Goal: Information Seeking & Learning: Find specific fact

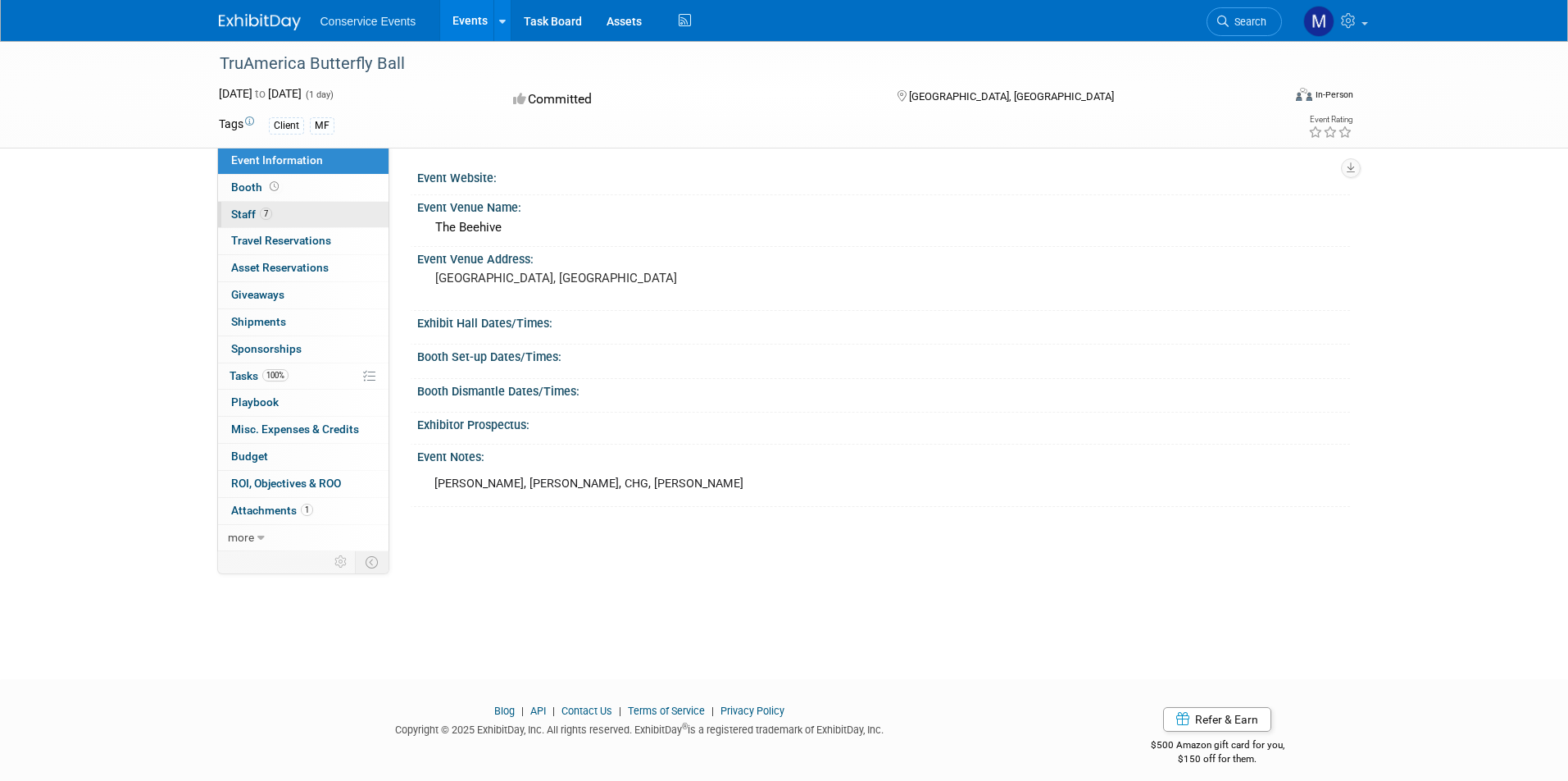
click at [315, 211] on link "7 Staff 7" at bounding box center [303, 215] width 171 height 26
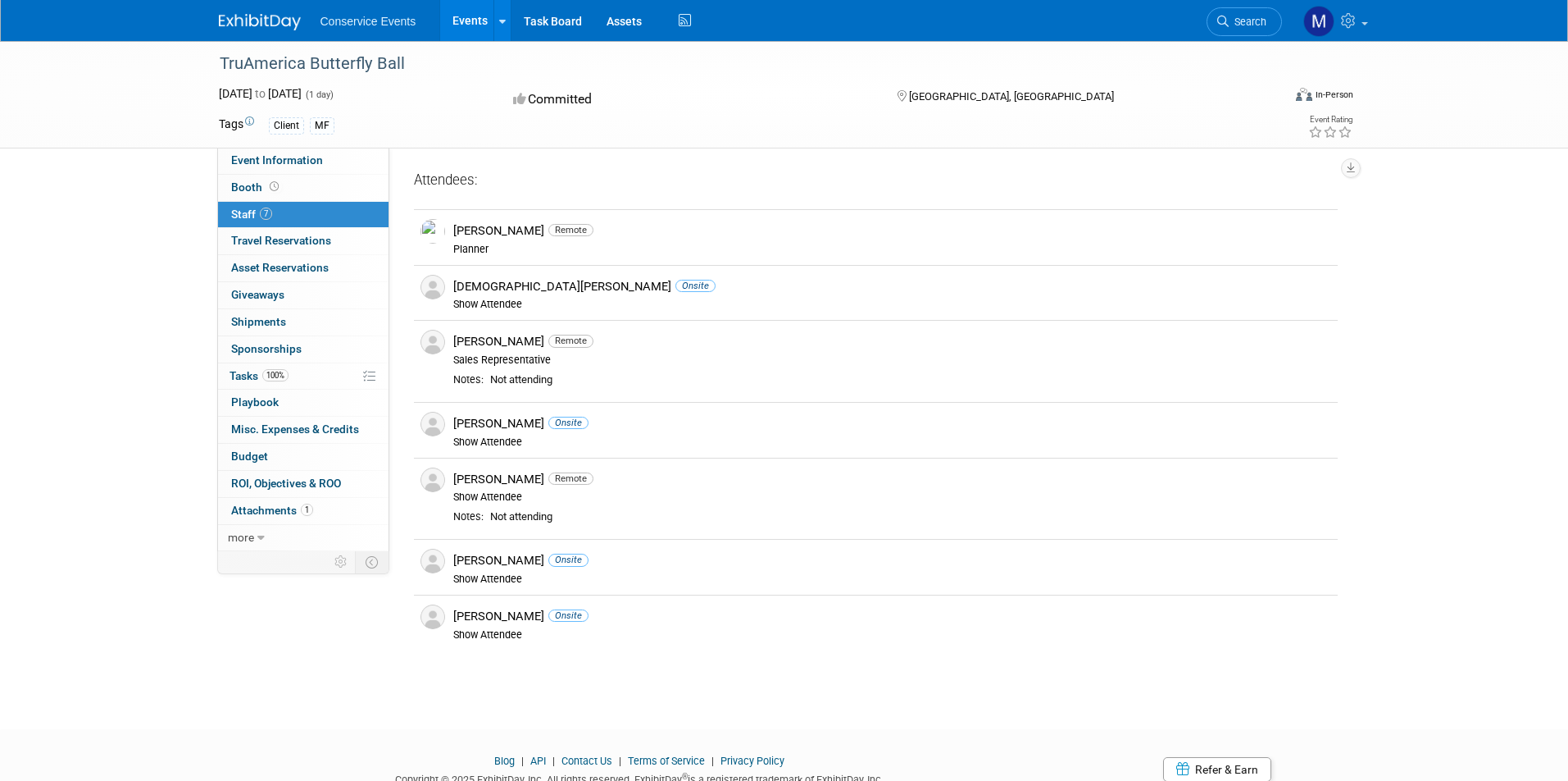
drag, startPoint x: 411, startPoint y: 58, endPoint x: 185, endPoint y: 68, distance: 226.2
click at [185, 68] on div "TruAmerica Butterfly Ball [DATE] to [DATE] (1 day) [DATE] to [DATE] Committed […" at bounding box center [784, 94] width 1568 height 107
copy div "TruAmerica Butterfly Ball"
drag, startPoint x: 910, startPoint y: 97, endPoint x: 983, endPoint y: 98, distance: 73.0
click at [983, 97] on span "[GEOGRAPHIC_DATA], [GEOGRAPHIC_DATA]" at bounding box center [1011, 96] width 205 height 12
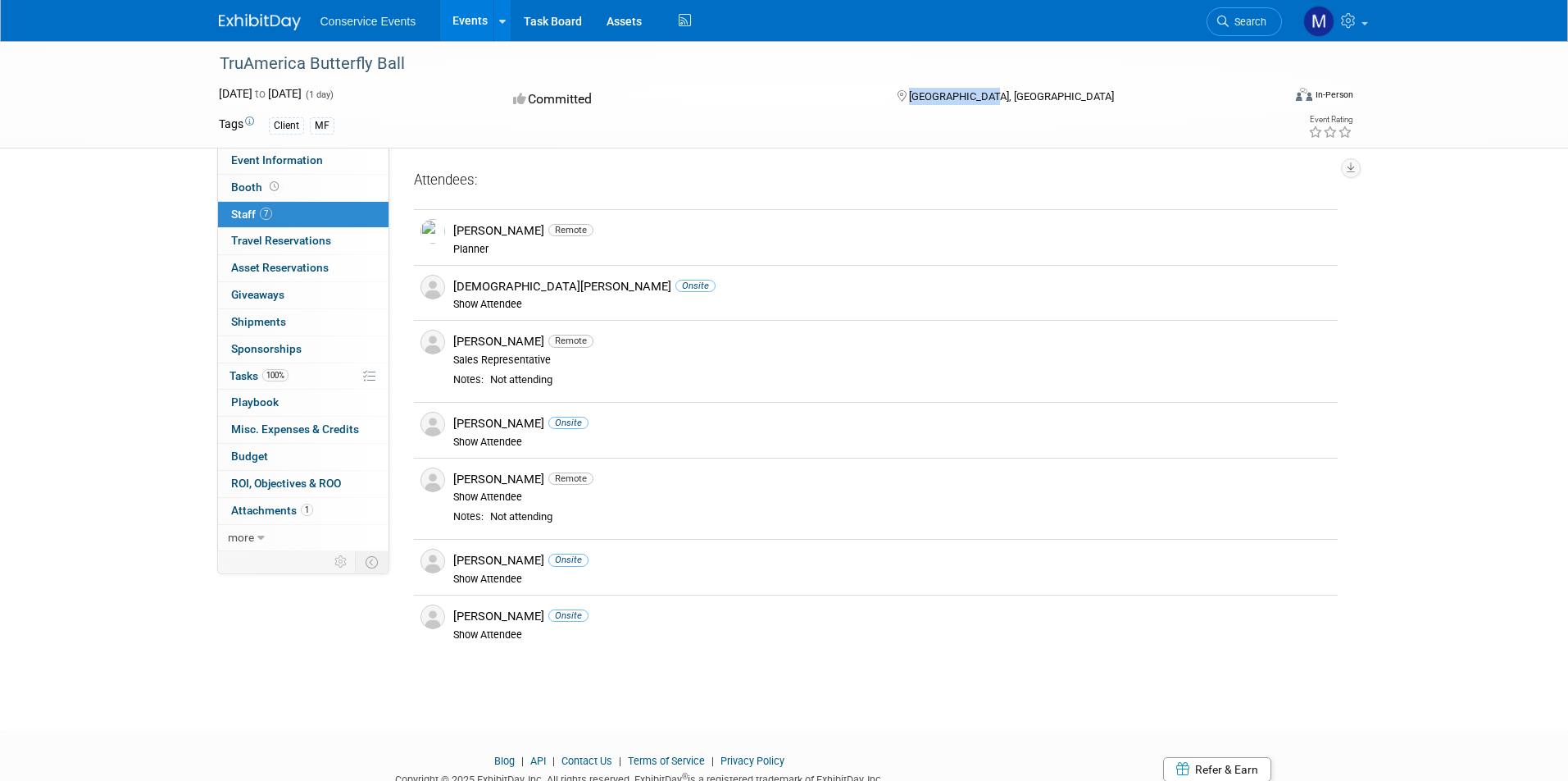
copy span "[GEOGRAPHIC_DATA], [GEOGRAPHIC_DATA]"
drag, startPoint x: 512, startPoint y: 426, endPoint x: 450, endPoint y: 426, distance: 62.0
click at [450, 426] on div "[PERSON_NAME] Onsite Show Attendee" at bounding box center [892, 430] width 903 height 37
copy div "[PERSON_NAME]"
drag, startPoint x: 490, startPoint y: 562, endPoint x: 440, endPoint y: 562, distance: 50.0
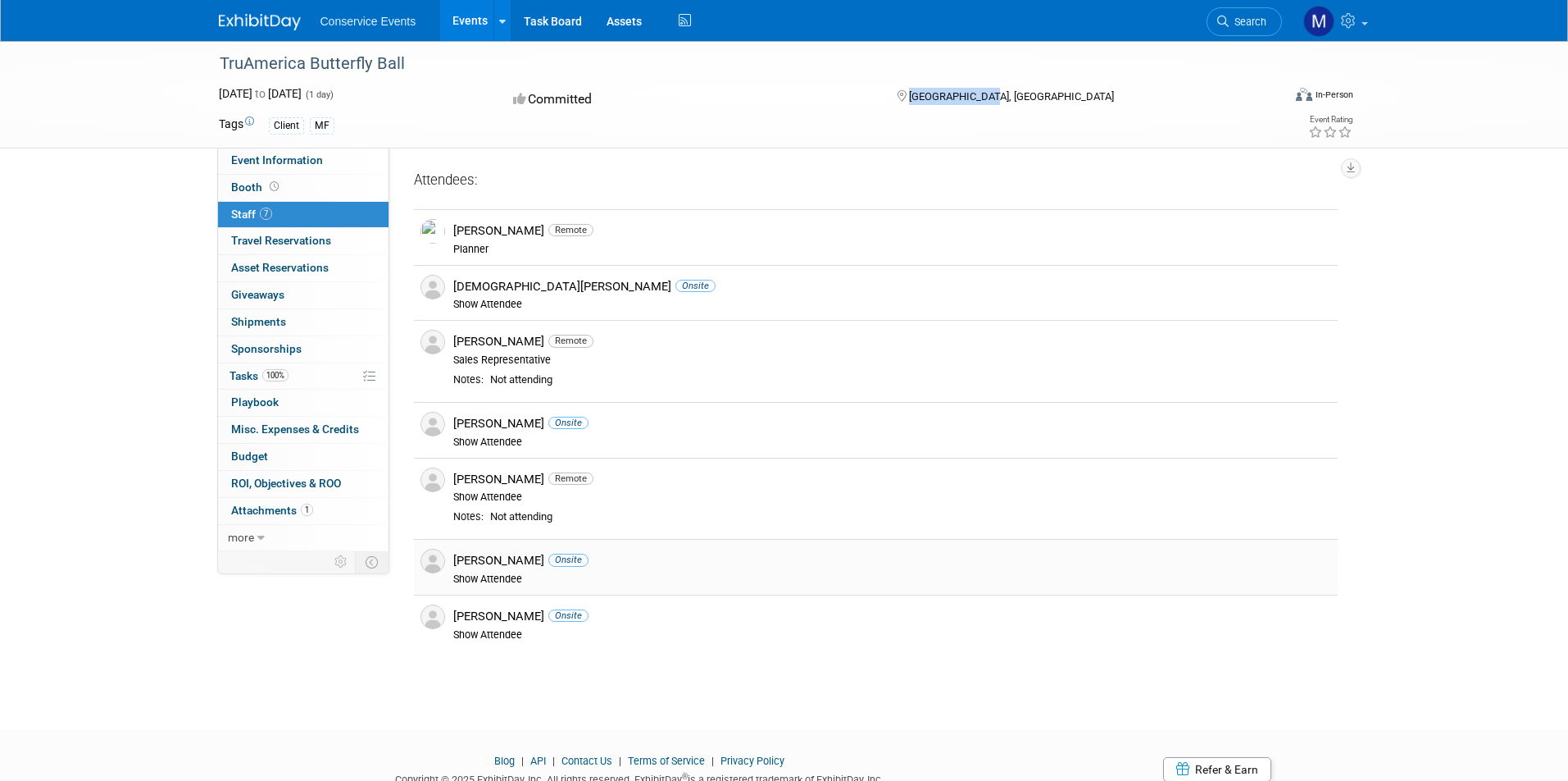
click at [441, 562] on div "[PERSON_NAME] Onsite Show Attendee" at bounding box center [892, 567] width 903 height 37
copy div "[PERSON_NAME]"
drag, startPoint x: 509, startPoint y: 617, endPoint x: 450, endPoint y: 617, distance: 59.0
click at [450, 617] on div "[PERSON_NAME] Onsite Show Attendee" at bounding box center [892, 622] width 903 height 37
copy div "[PERSON_NAME]"
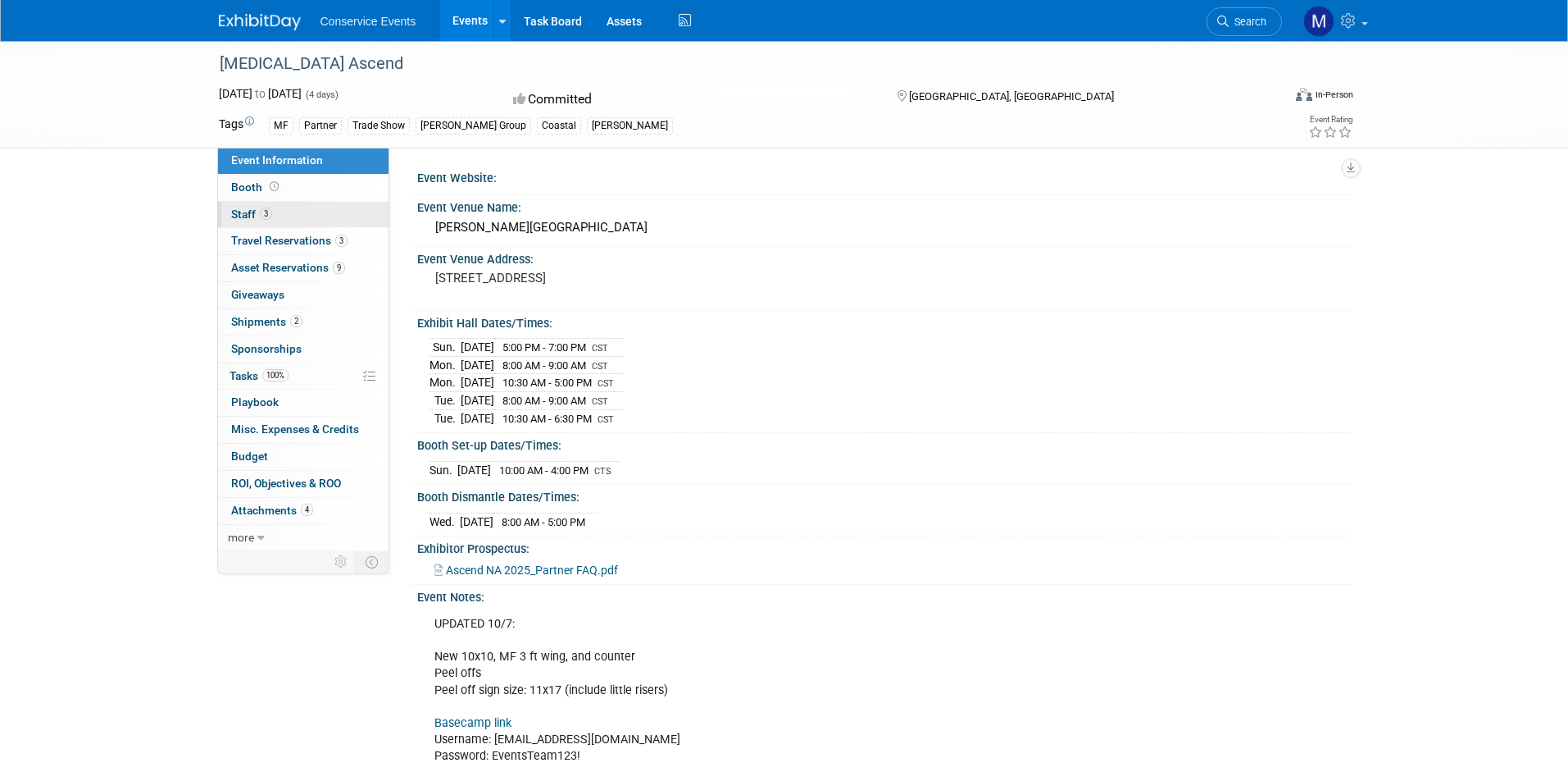
click at [314, 212] on link "3 Staff 3" at bounding box center [303, 215] width 171 height 26
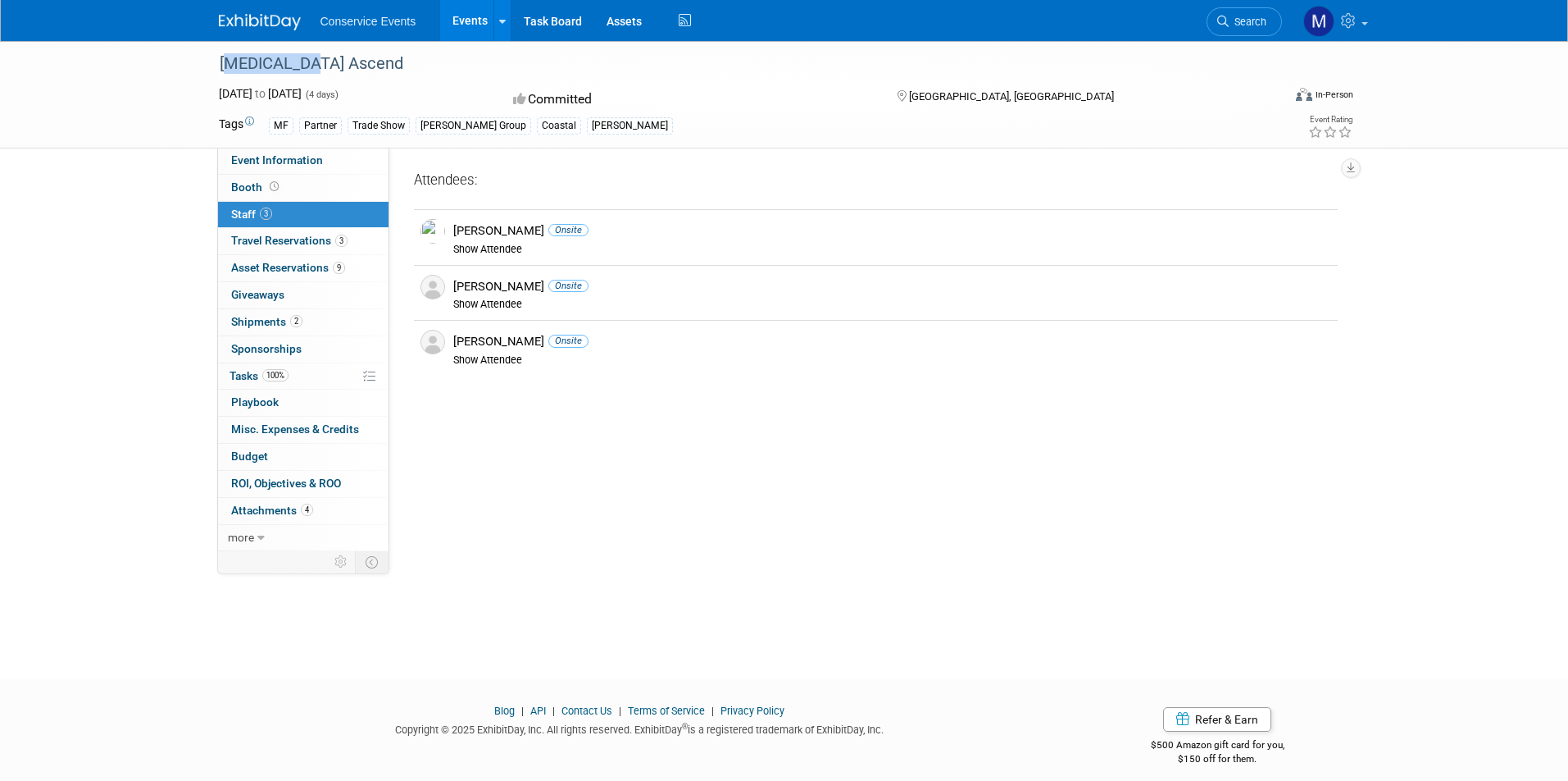
drag, startPoint x: 315, startPoint y: 62, endPoint x: 220, endPoint y: 64, distance: 95.0
click at [220, 64] on div "[MEDICAL_DATA] Ascend" at bounding box center [735, 64] width 1044 height 29
copy div "[MEDICAL_DATA] Ascend"
drag, startPoint x: 971, startPoint y: 96, endPoint x: 910, endPoint y: 95, distance: 61.0
click at [910, 95] on div "[GEOGRAPHIC_DATA], [GEOGRAPHIC_DATA]" at bounding box center [1027, 94] width 266 height 20
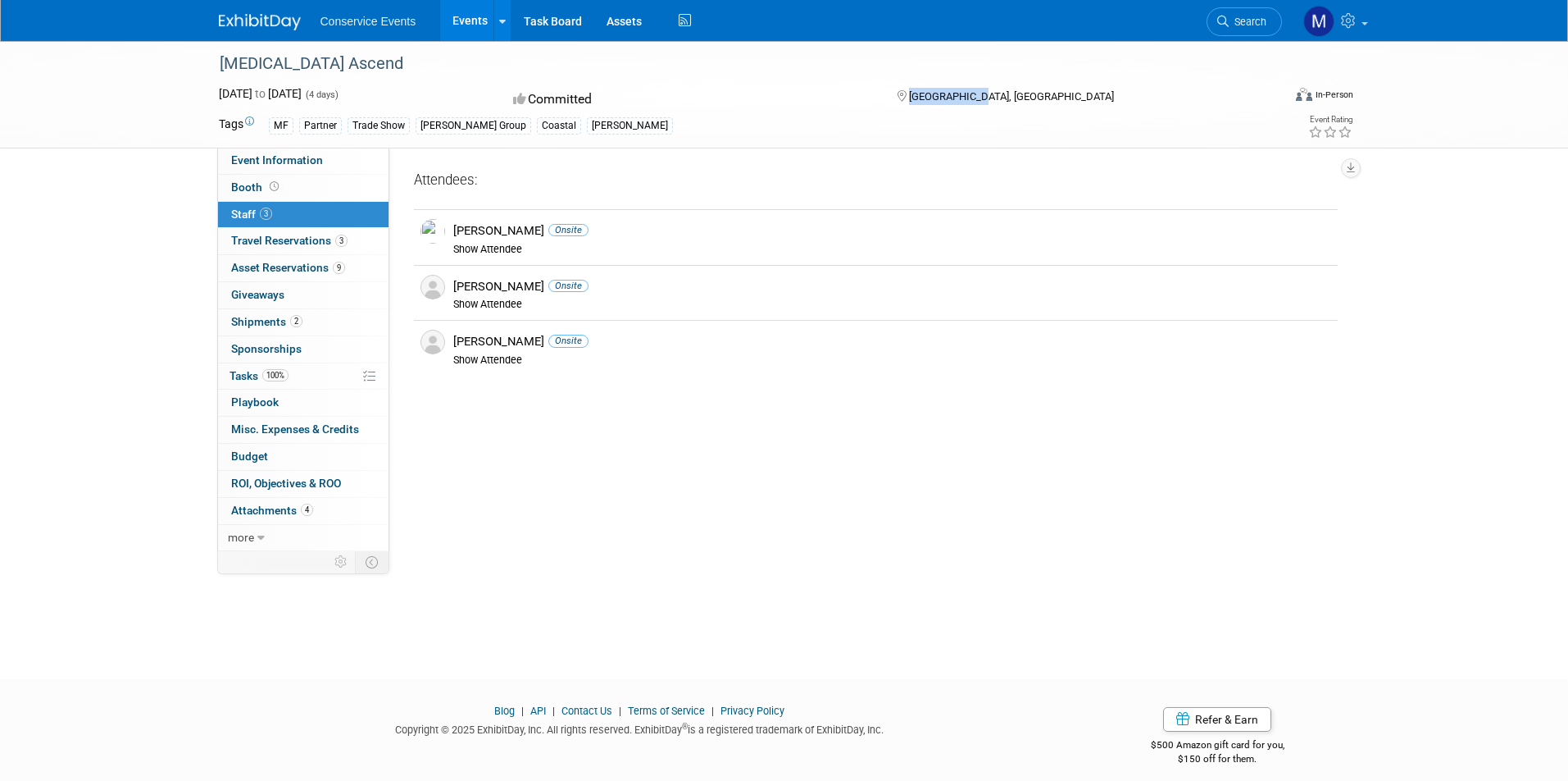
copy span "[GEOGRAPHIC_DATA], [GEOGRAPHIC_DATA]"
drag, startPoint x: 531, startPoint y: 231, endPoint x: 447, endPoint y: 230, distance: 84.0
click at [447, 230] on div "[PERSON_NAME] Onsite Show Attendee" at bounding box center [892, 238] width 903 height 37
copy div "[PERSON_NAME]"
drag, startPoint x: 522, startPoint y: 285, endPoint x: 454, endPoint y: 284, distance: 68.0
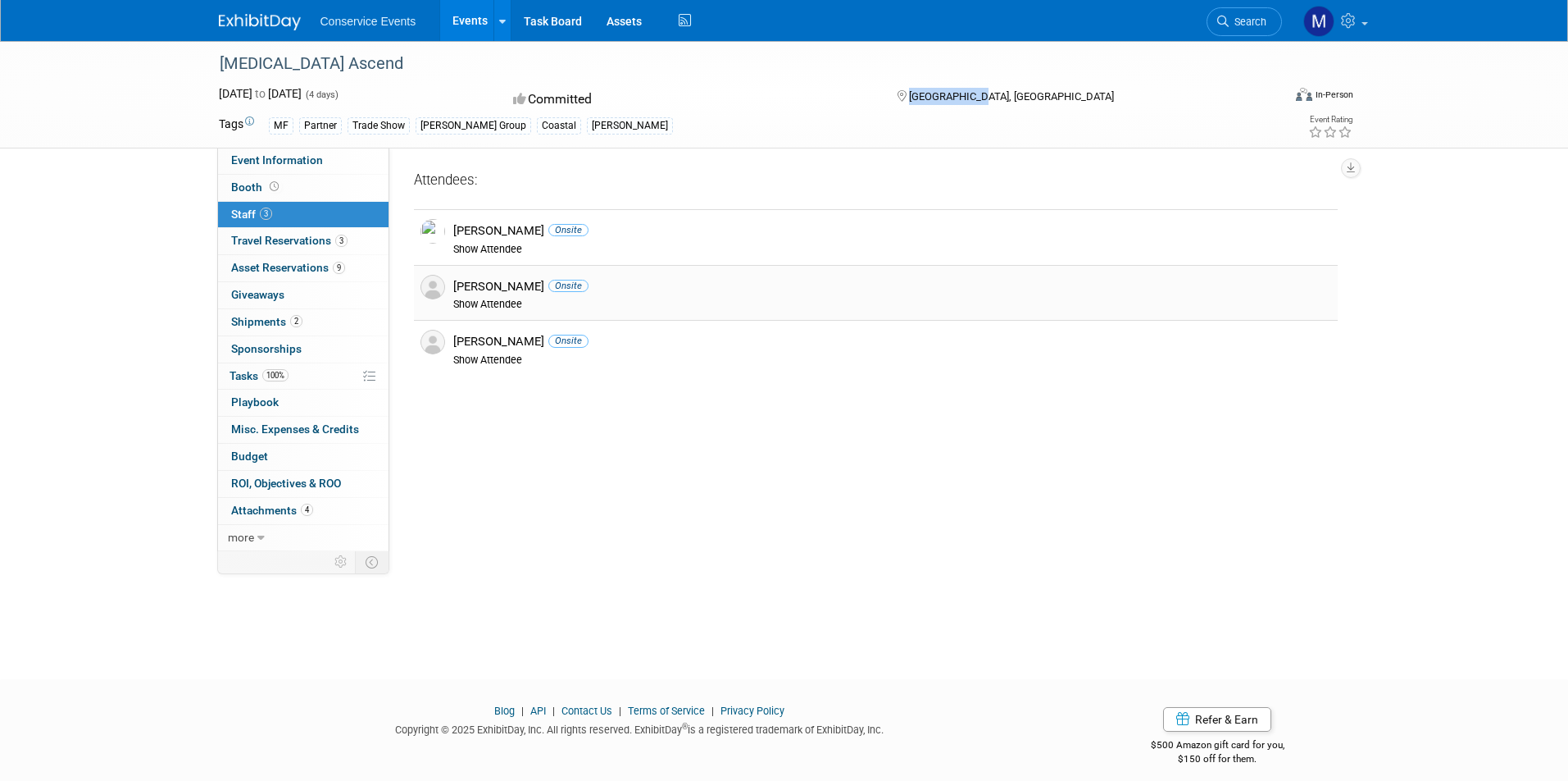
click at [454, 284] on div "[PERSON_NAME] Onsite" at bounding box center [891, 287] width 878 height 16
copy div "[PERSON_NAME]"
drag, startPoint x: 505, startPoint y: 342, endPoint x: 449, endPoint y: 342, distance: 56.0
click at [449, 342] on div "[PERSON_NAME] Onsite Show Attendee" at bounding box center [892, 348] width 903 height 37
copy div "[PERSON_NAME]"
